Goal: Communication & Community: Answer question/provide support

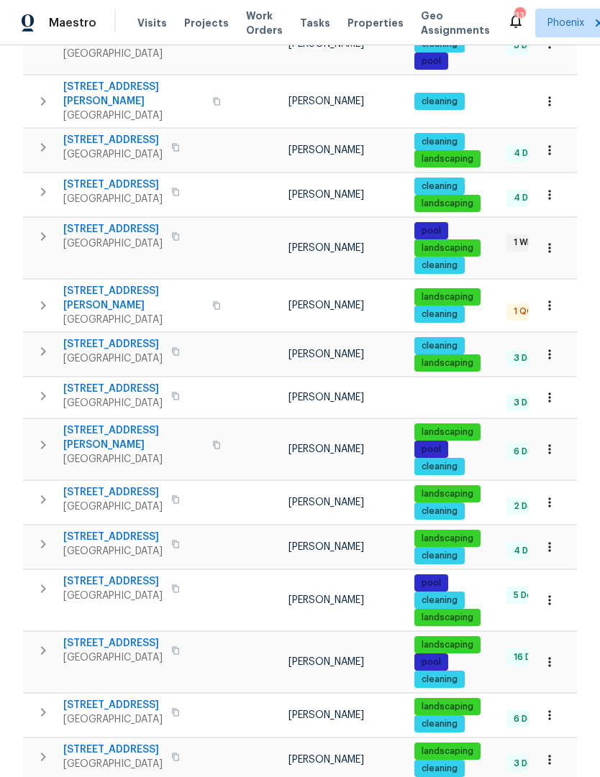
scroll to position [448, 0]
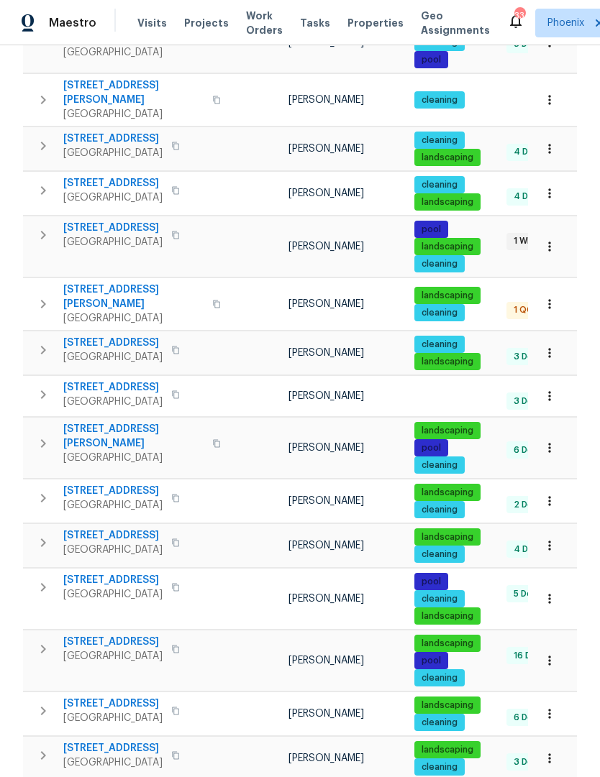
click at [39, 579] on icon "button" at bounding box center [43, 587] width 17 height 17
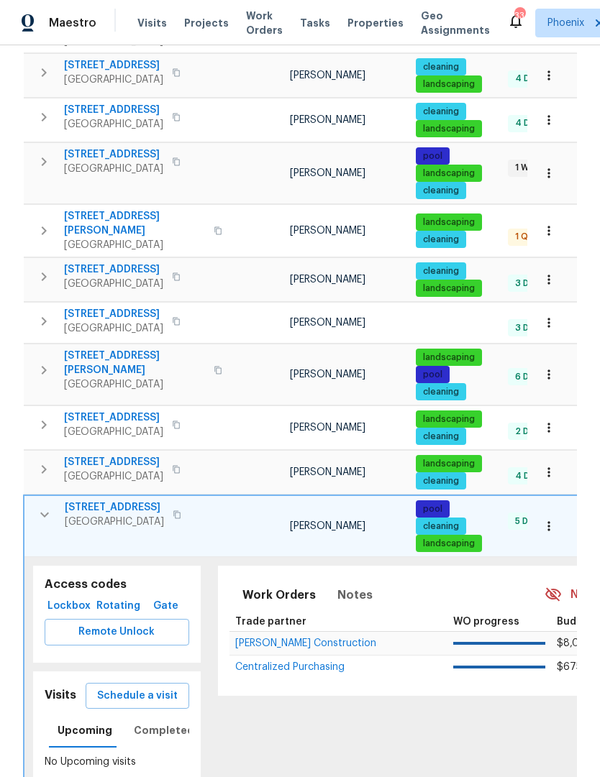
scroll to position [580, 0]
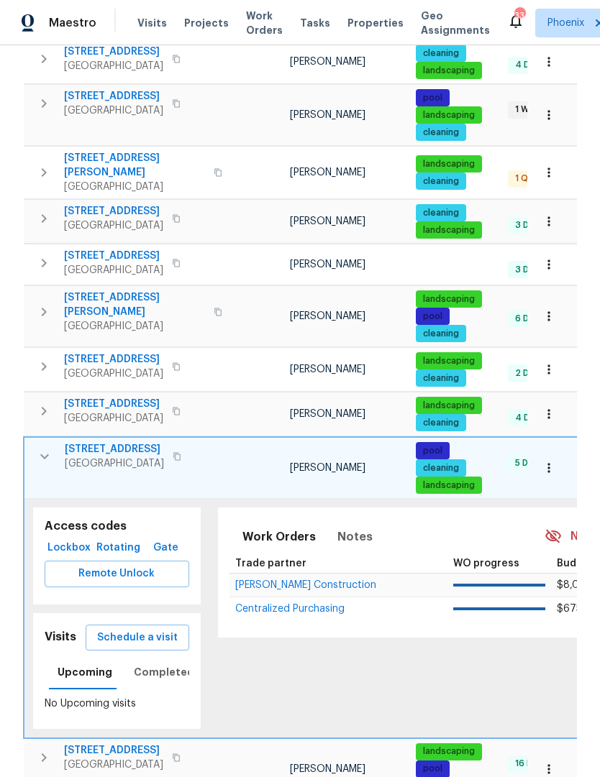
click at [168, 629] on span "Schedule a visit" at bounding box center [137, 638] width 81 height 18
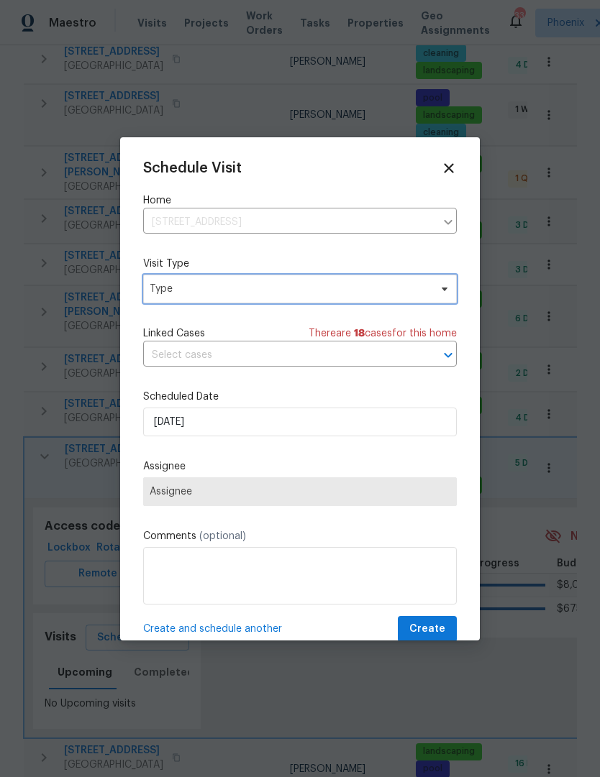
click at [369, 298] on span "Type" at bounding box center [300, 289] width 314 height 29
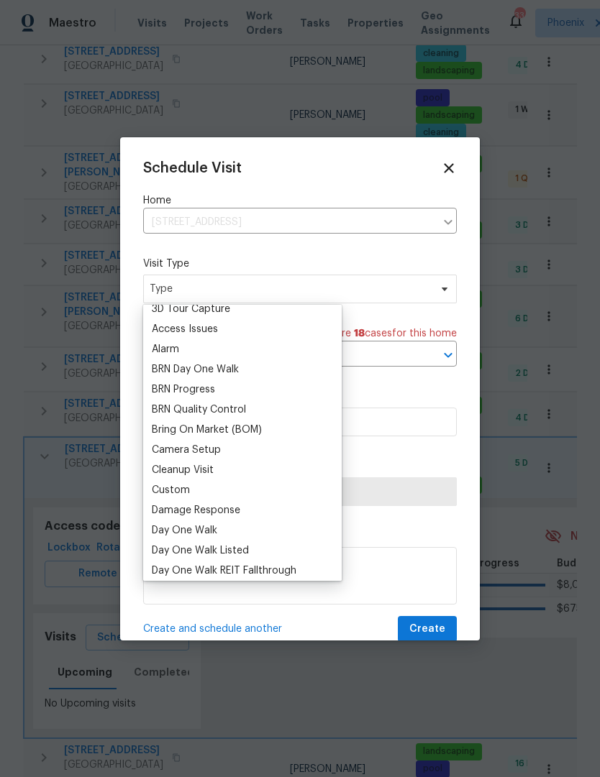
scroll to position [47, 0]
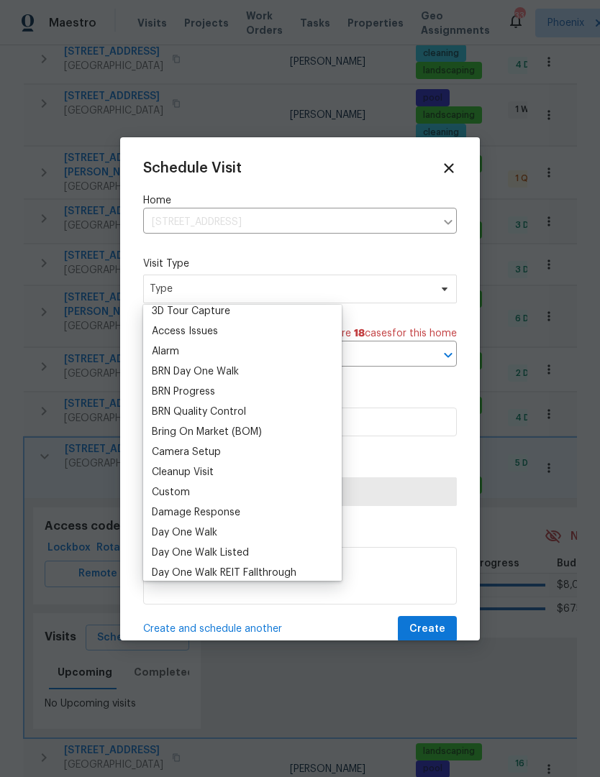
click at [173, 490] on div "Custom" at bounding box center [171, 492] width 38 height 14
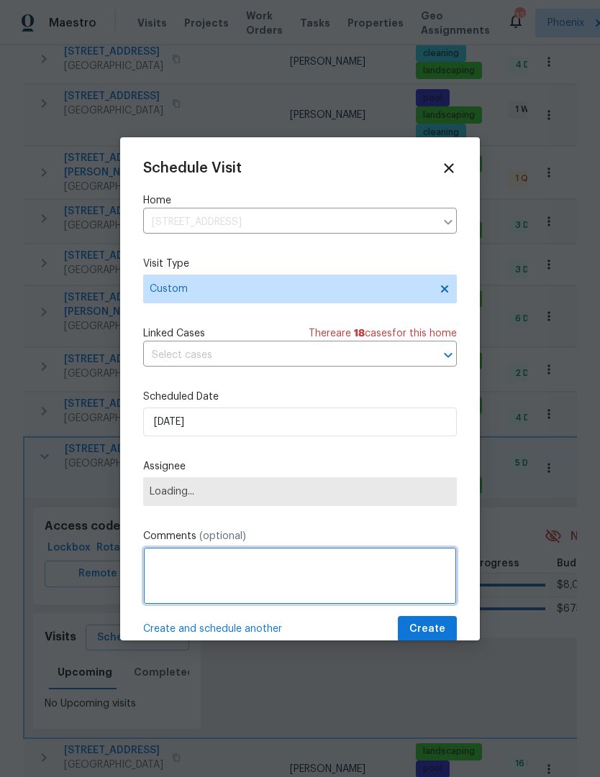
click at [250, 575] on textarea at bounding box center [300, 576] width 314 height 58
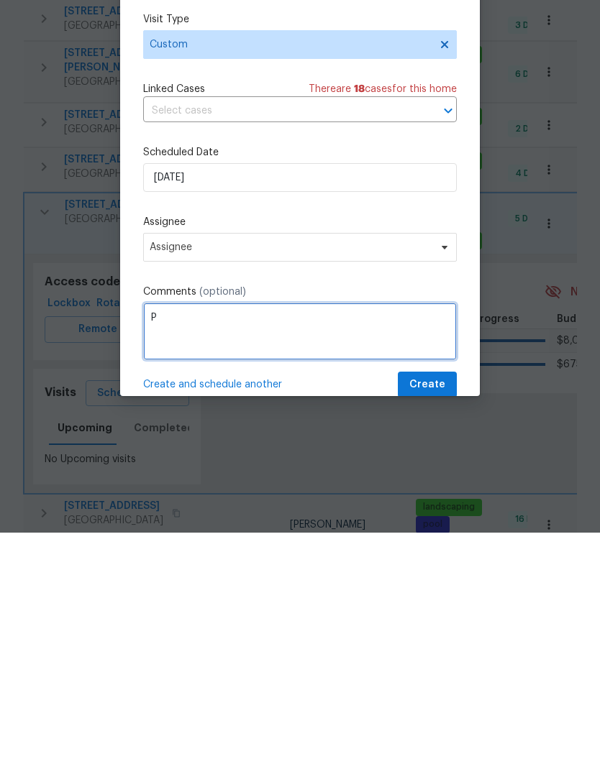
scroll to position [48, 0]
type textarea "Property walk"
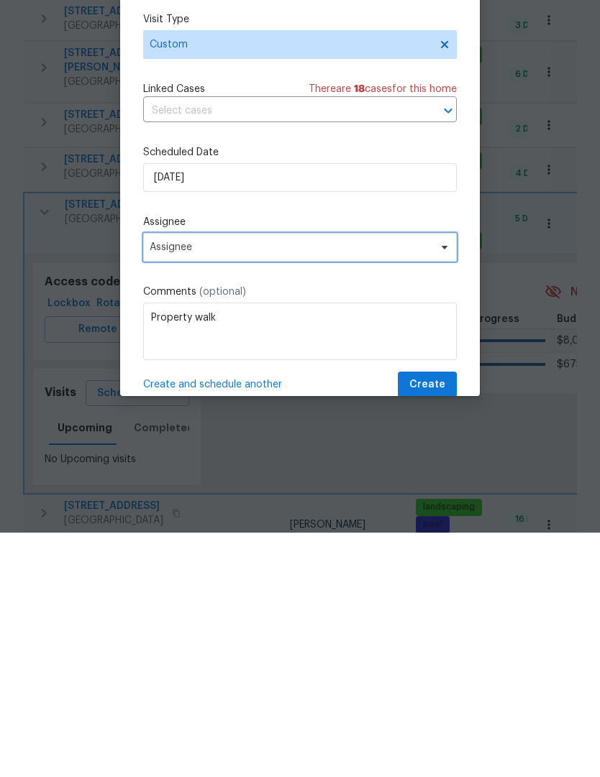
click at [447, 486] on icon at bounding box center [445, 492] width 12 height 12
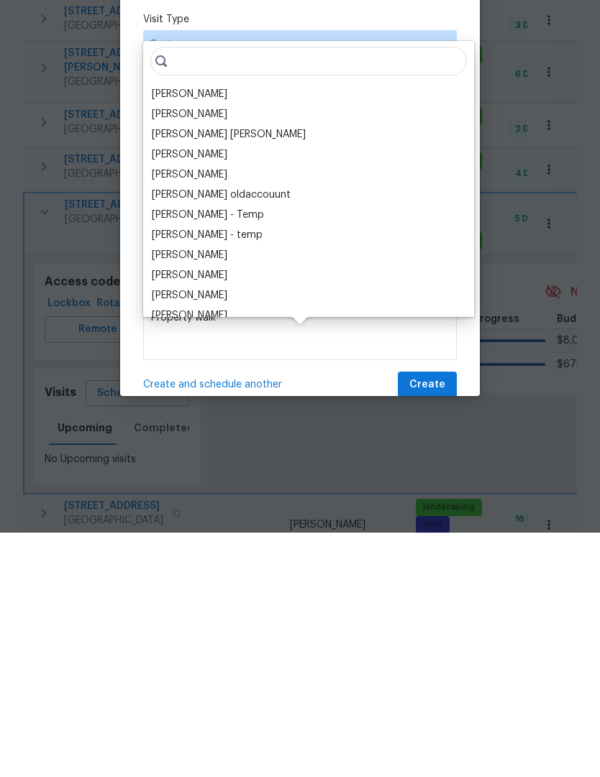
click at [190, 332] on div "[PERSON_NAME]" at bounding box center [190, 339] width 76 height 14
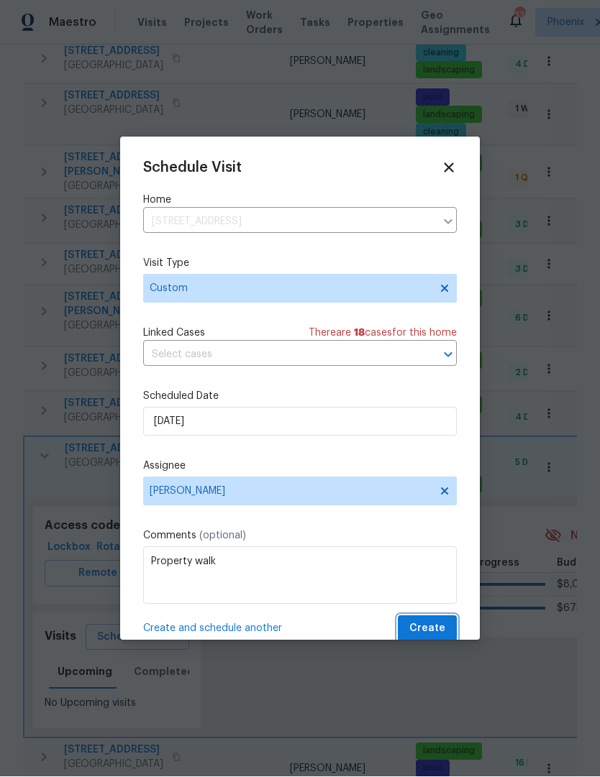
click at [444, 634] on span "Create" at bounding box center [427, 630] width 36 height 18
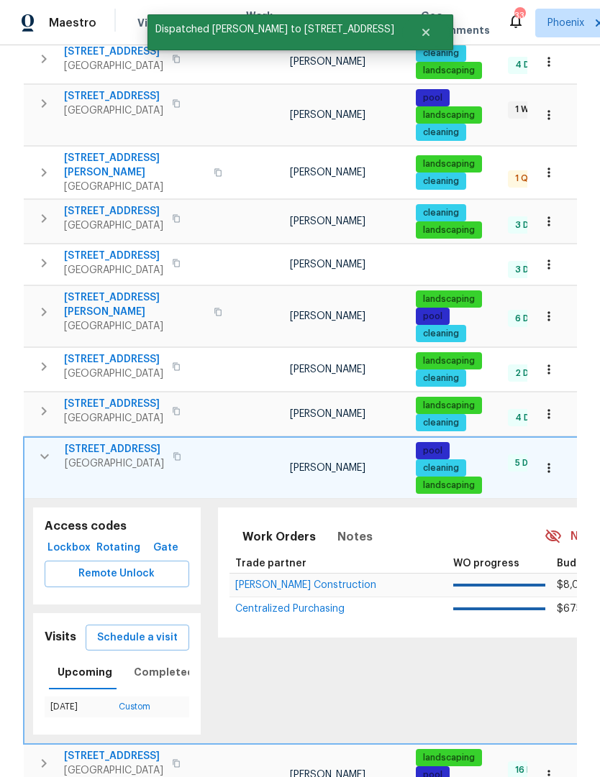
click at [45, 448] on icon "button" at bounding box center [44, 456] width 17 height 17
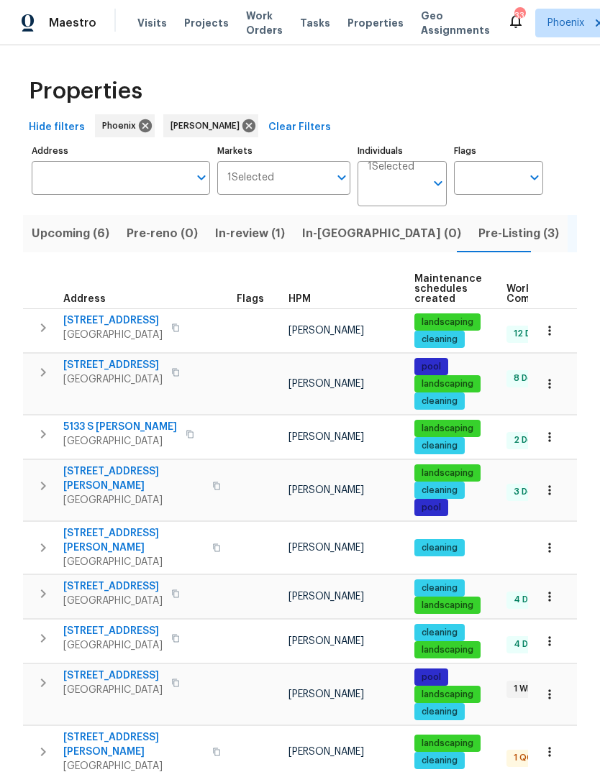
scroll to position [0, 0]
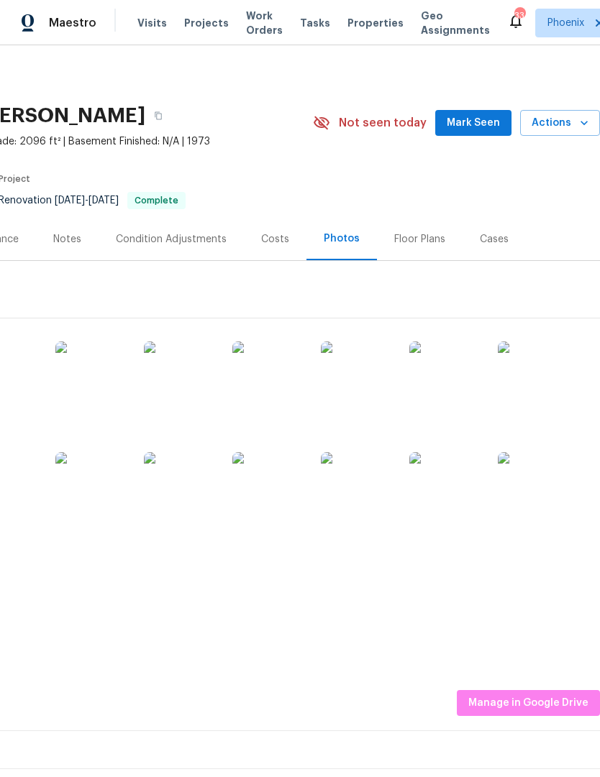
scroll to position [0, 213]
click at [70, 239] on div "Notes" at bounding box center [67, 239] width 28 height 14
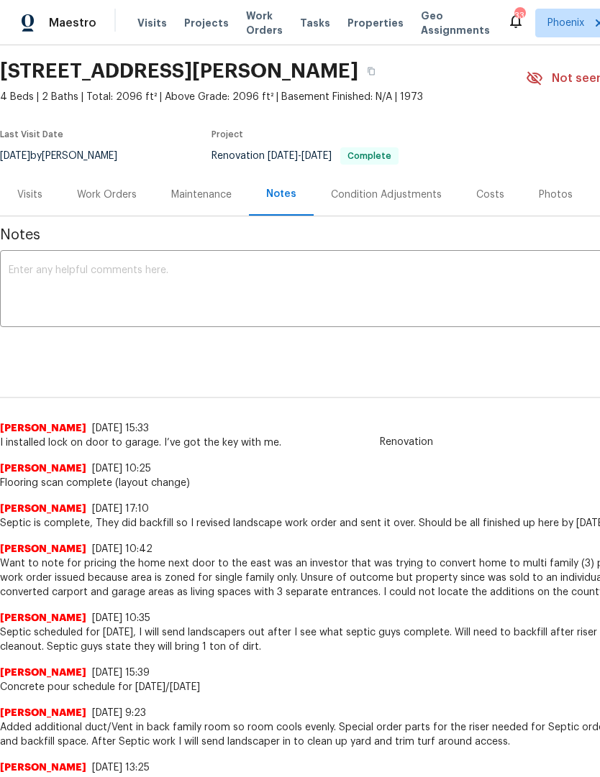
scroll to position [45, 0]
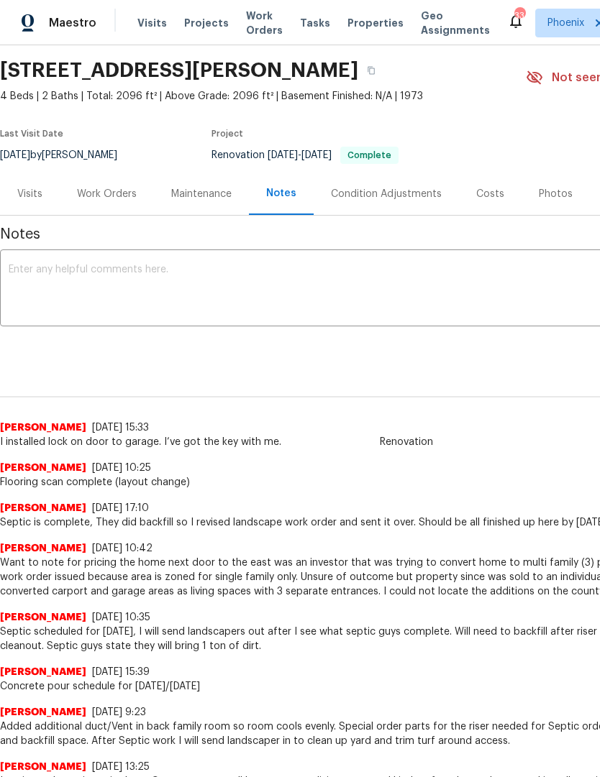
click at [253, 30] on span "Work Orders" at bounding box center [264, 23] width 37 height 29
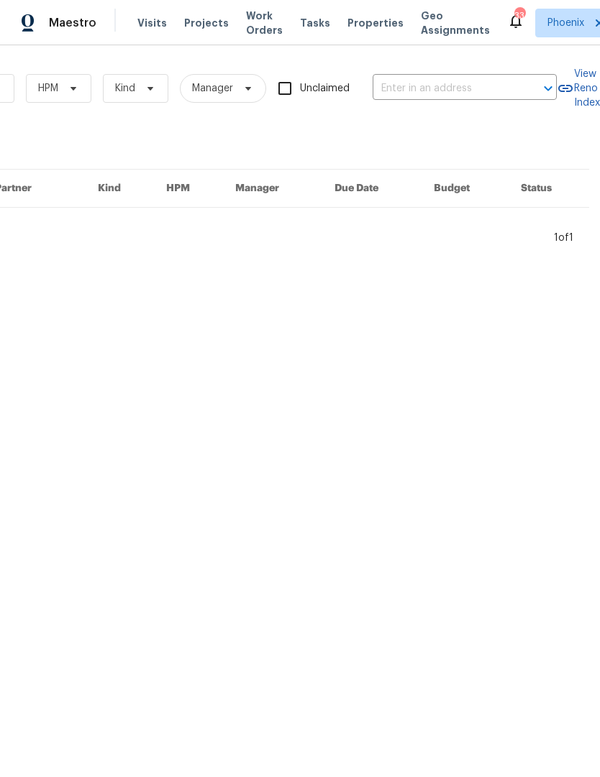
scroll to position [0, 237]
click at [426, 89] on input "text" at bounding box center [445, 89] width 144 height 22
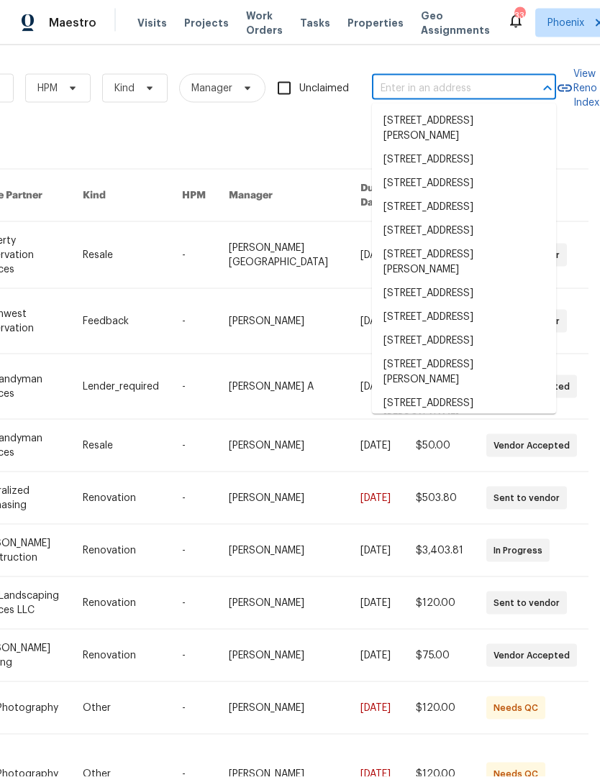
click at [417, 86] on input "text" at bounding box center [444, 89] width 144 height 22
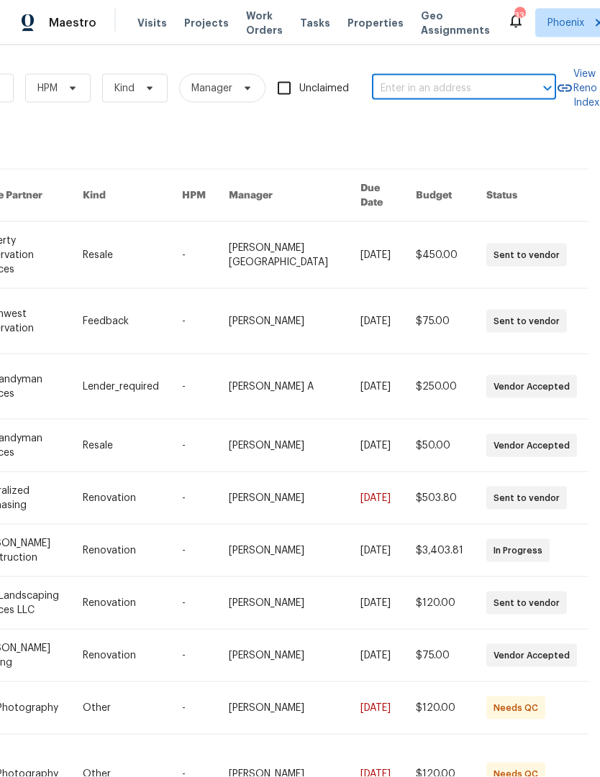
paste input "[STREET_ADDRESS]"
type input "[STREET_ADDRESS]"
click at [451, 132] on li "[STREET_ADDRESS]" at bounding box center [464, 121] width 184 height 24
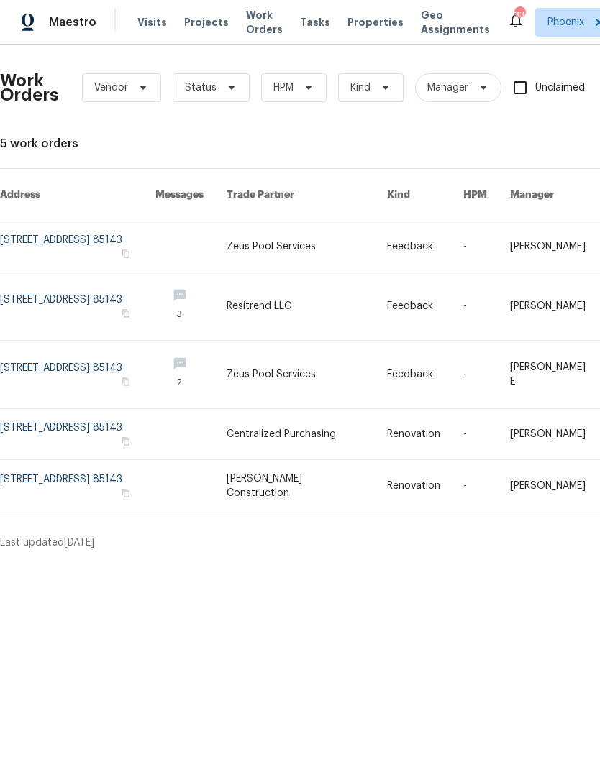
click at [150, 224] on link at bounding box center [77, 247] width 155 height 50
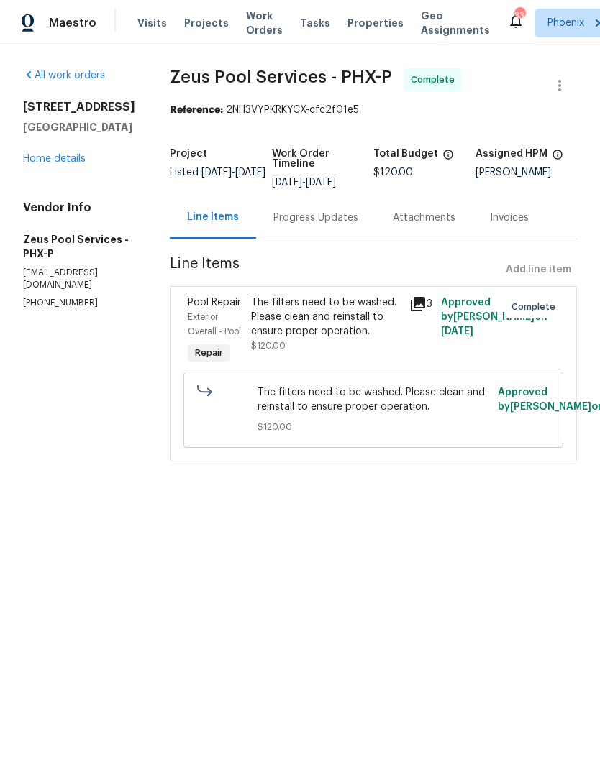
click at [80, 164] on link "Home details" at bounding box center [54, 159] width 63 height 10
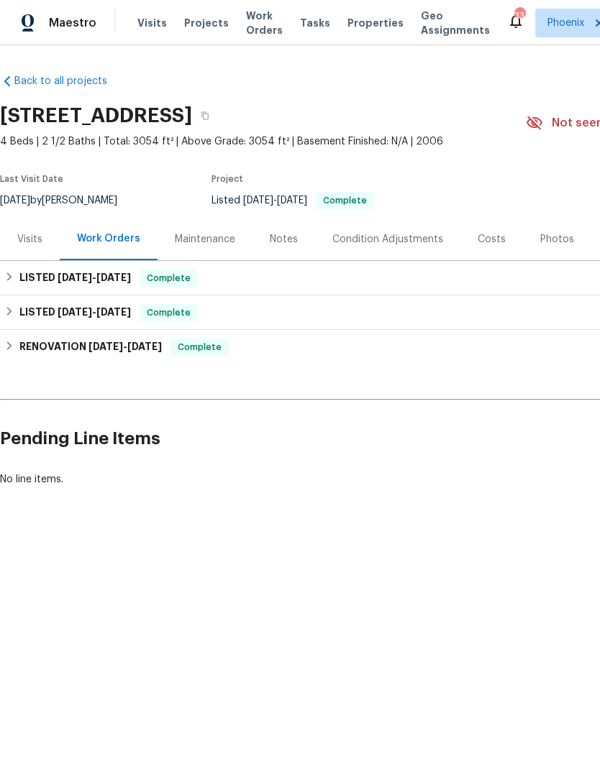
click at [201, 243] on div "Maintenance" at bounding box center [205, 239] width 60 height 14
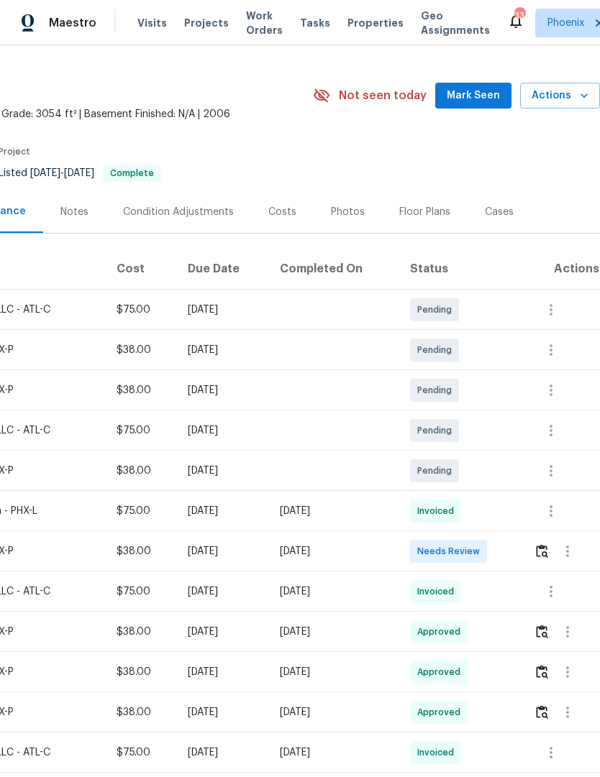
scroll to position [27, 213]
click at [548, 555] on img "button" at bounding box center [542, 551] width 12 height 14
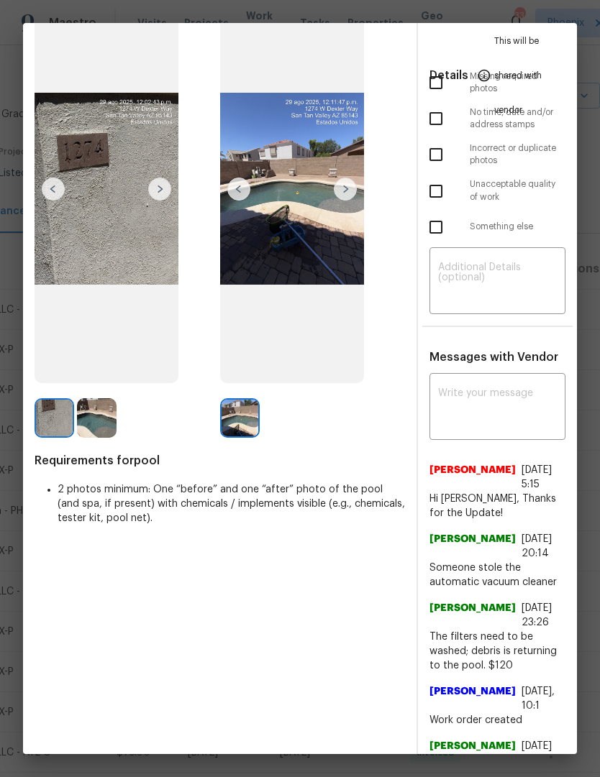
scroll to position [126, 0]
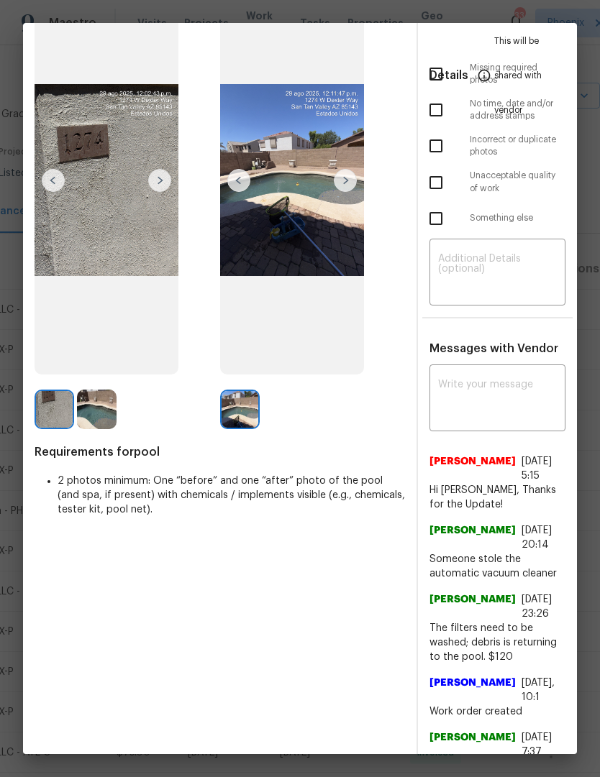
click at [496, 406] on textarea at bounding box center [497, 400] width 119 height 40
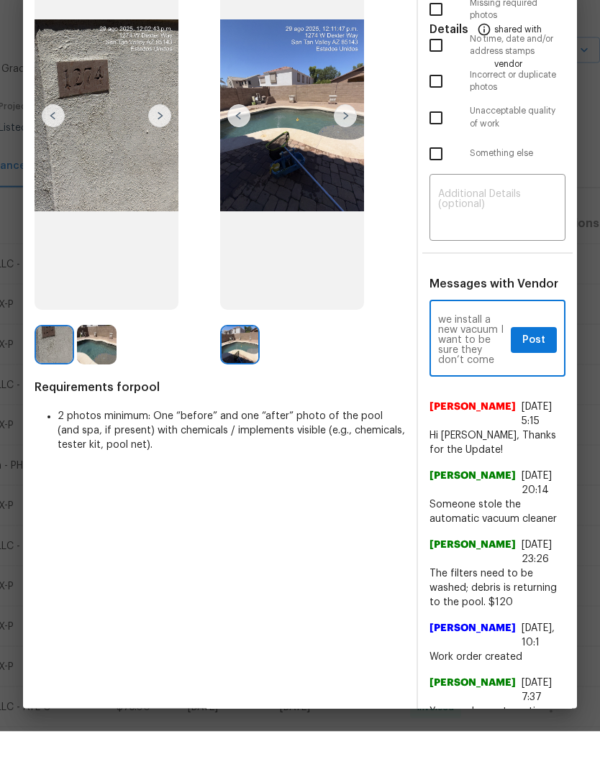
scroll to position [50, 0]
click at [490, 363] on textarea "Hi [PERSON_NAME], let’s wait a bit before we install a new vacuum I want to be …" at bounding box center [471, 386] width 67 height 50
click at [488, 361] on textarea "Hi [PERSON_NAME], let’s wait a bit before we install a new vacuum I want to be …" at bounding box center [471, 386] width 67 height 50
click at [485, 362] on textarea "Hi [PERSON_NAME], let’s wait a bit before we install a new vacuum I want to be …" at bounding box center [471, 386] width 67 height 50
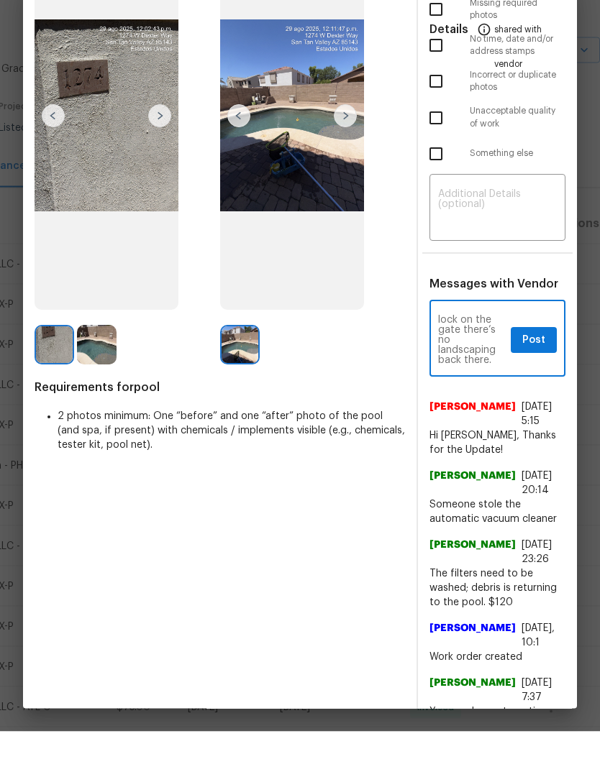
type textarea "Hi [PERSON_NAME], let’s wait a bit before we install a new vacuum I want to be …"
click at [541, 378] on span "Post" at bounding box center [533, 387] width 23 height 18
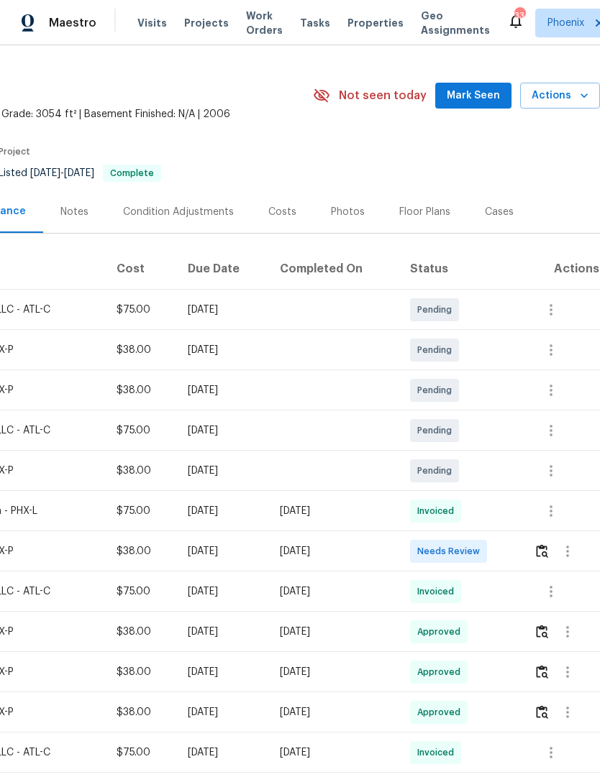
scroll to position [45, 0]
